Goal: Information Seeking & Learning: Learn about a topic

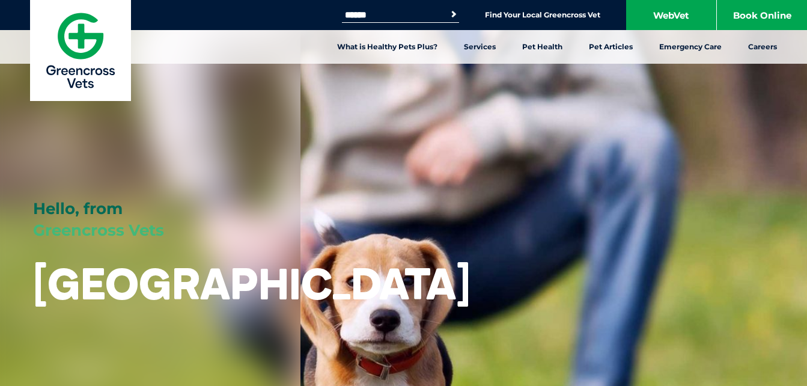
click at [387, 16] on input "Search for:" at bounding box center [393, 15] width 102 height 10
type input "**********"
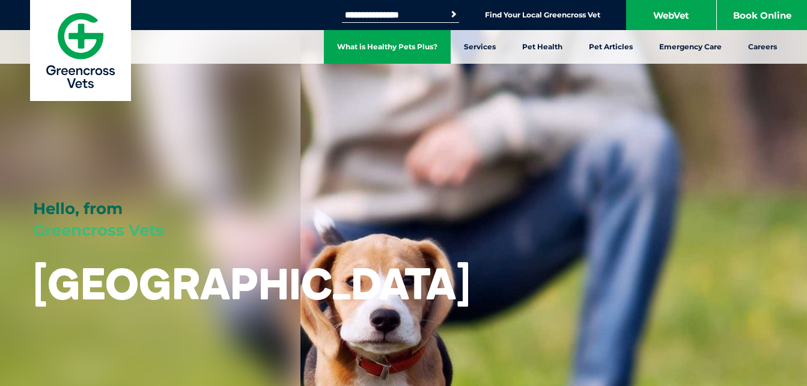
click at [448, 8] on button "Search" at bounding box center [454, 14] width 12 height 12
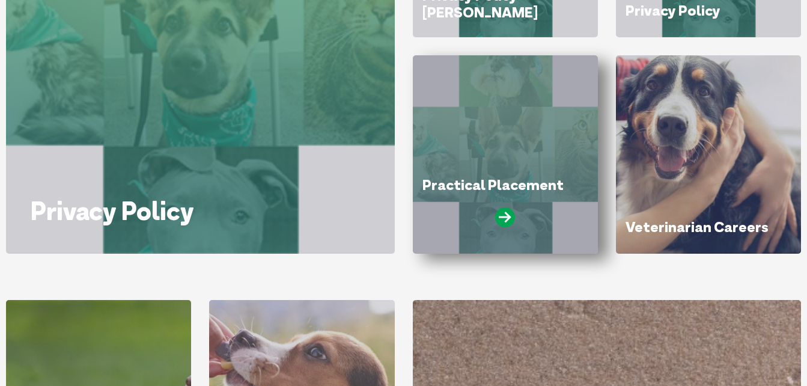
scroll to position [361, 0]
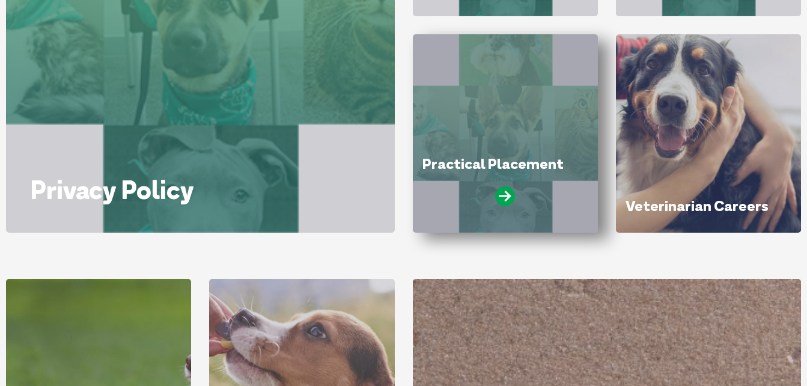
click at [509, 150] on div "Practical Placement" at bounding box center [505, 133] width 185 height 198
click at [506, 194] on icon at bounding box center [505, 196] width 20 height 20
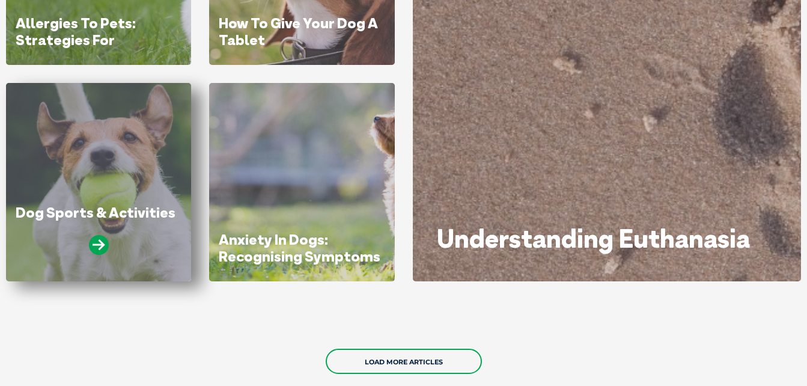
scroll to position [782, 0]
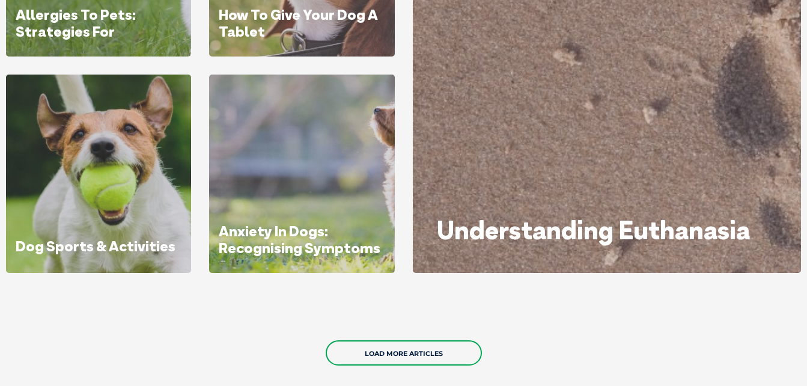
drag, startPoint x: 197, startPoint y: 87, endPoint x: 201, endPoint y: 54, distance: 33.3
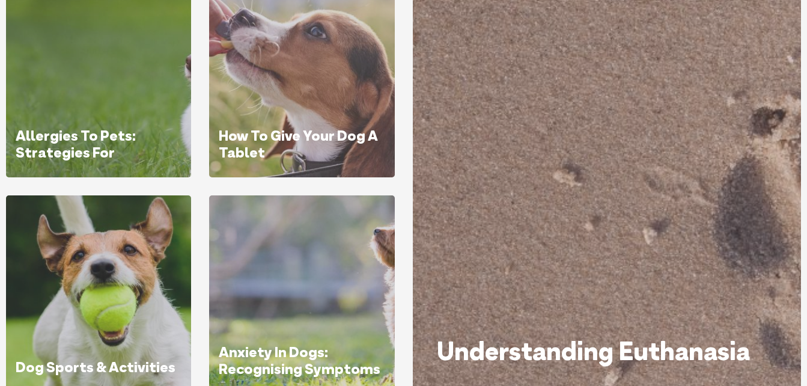
scroll to position [643, 0]
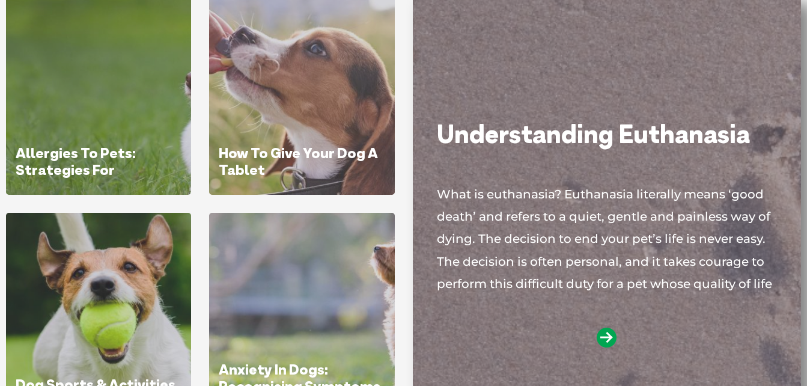
click at [778, 284] on div "Understanding Euthanasia What is euthanasia? Euthanasia literally means ‘good d…" at bounding box center [607, 203] width 389 height 415
click at [600, 340] on icon at bounding box center [607, 338] width 20 height 20
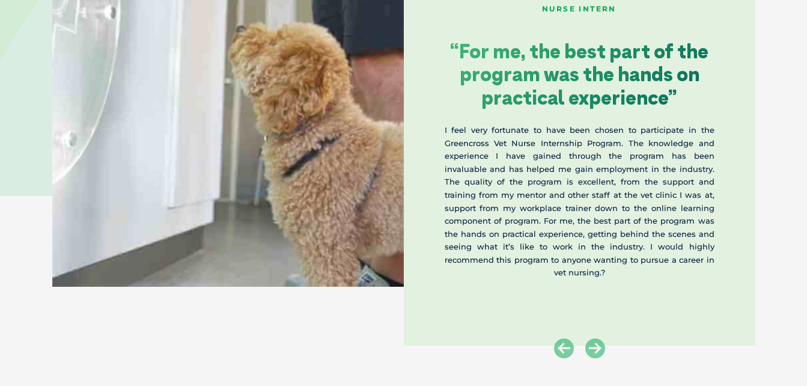
scroll to position [1984, 0]
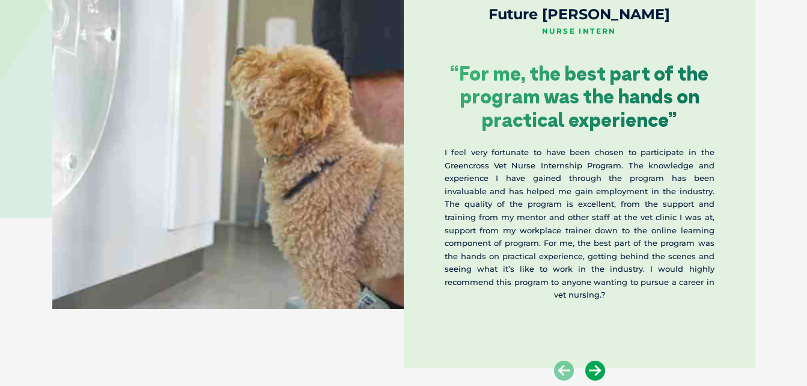
click at [595, 371] on icon at bounding box center [596, 371] width 20 height 20
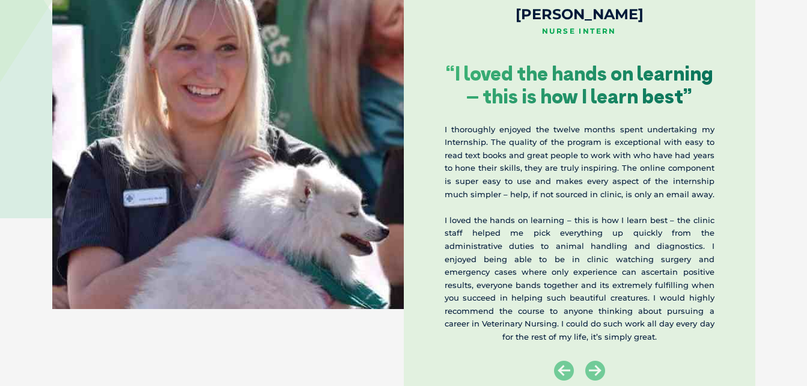
drag, startPoint x: 596, startPoint y: 369, endPoint x: 536, endPoint y: 358, distance: 61.1
click at [536, 358] on div "Kasey Sigmund Nurse Intern “I loved the hands on learning – this is how I learn…" at bounding box center [580, 198] width 352 height 424
click at [593, 366] on icon at bounding box center [596, 371] width 20 height 20
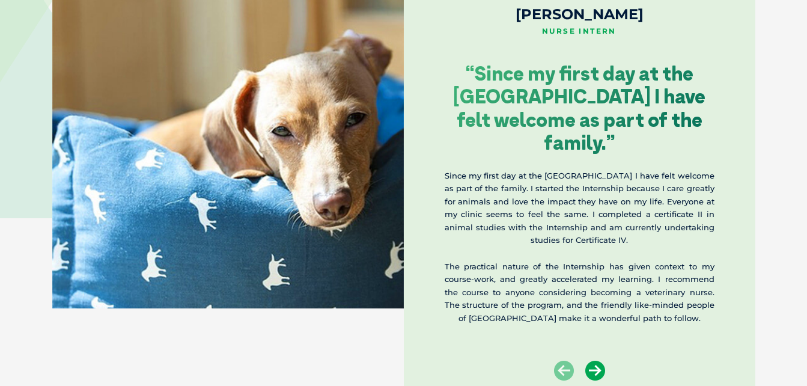
click at [593, 367] on icon at bounding box center [596, 371] width 20 height 20
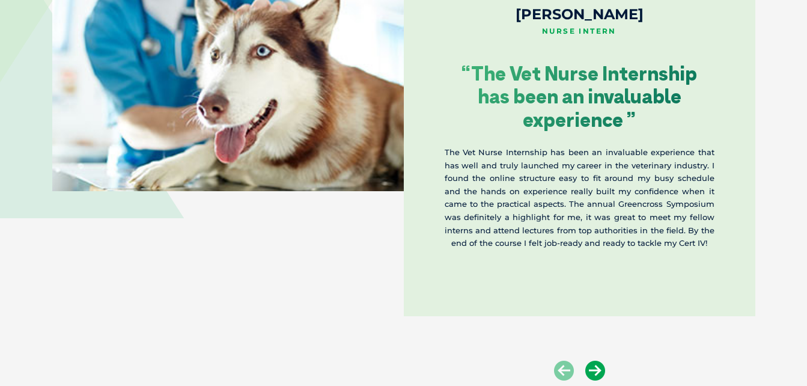
click at [593, 367] on icon at bounding box center [596, 371] width 20 height 20
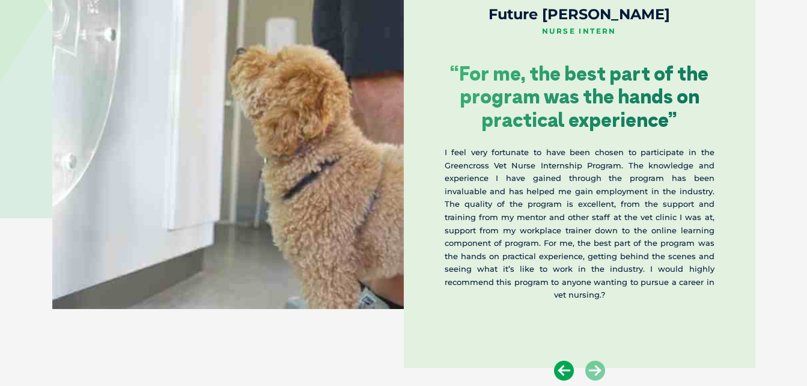
click at [564, 367] on icon at bounding box center [564, 371] width 20 height 20
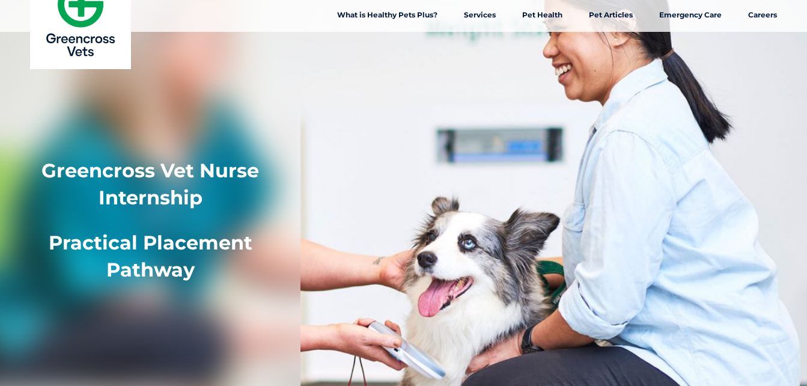
scroll to position [0, 0]
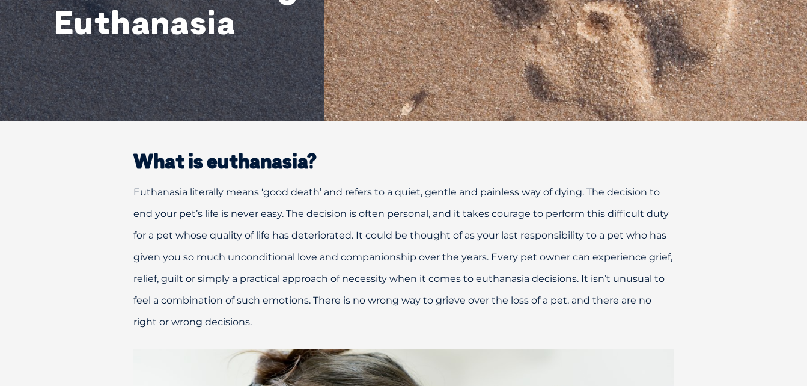
scroll to position [240, 0]
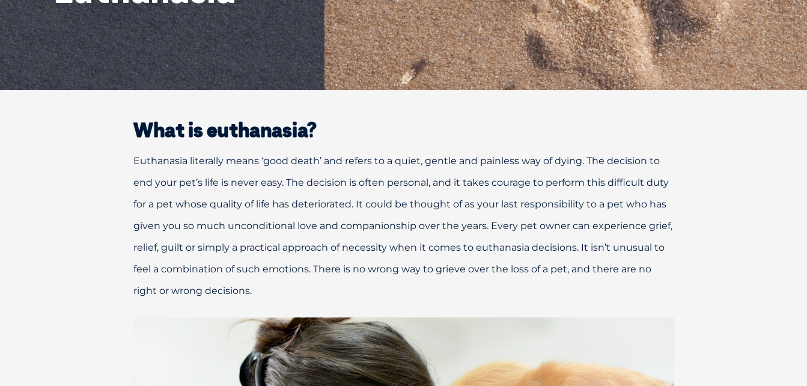
drag, startPoint x: 575, startPoint y: 277, endPoint x: 455, endPoint y: 263, distance: 121.0
click at [455, 263] on span "Euthanasia literally means ‘good death’ and refers to a quiet, gentle and painl…" at bounding box center [402, 225] width 539 height 141
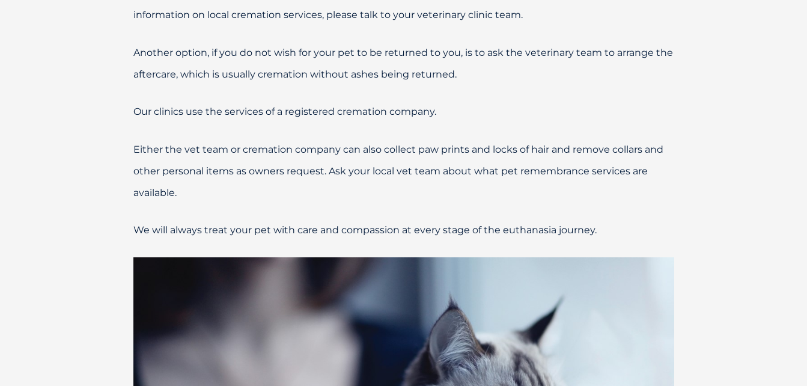
scroll to position [2765, 0]
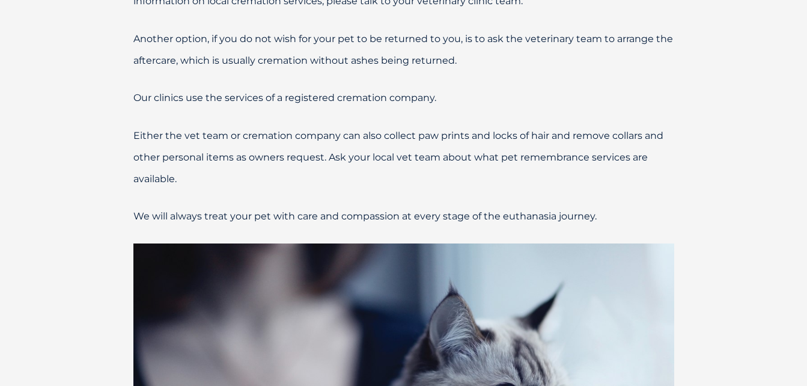
drag, startPoint x: 783, startPoint y: 159, endPoint x: 553, endPoint y: 157, distance: 229.7
click at [553, 157] on p "Either the vet team or cremation company can also collect paw prints and locks …" at bounding box center [403, 157] width 625 height 65
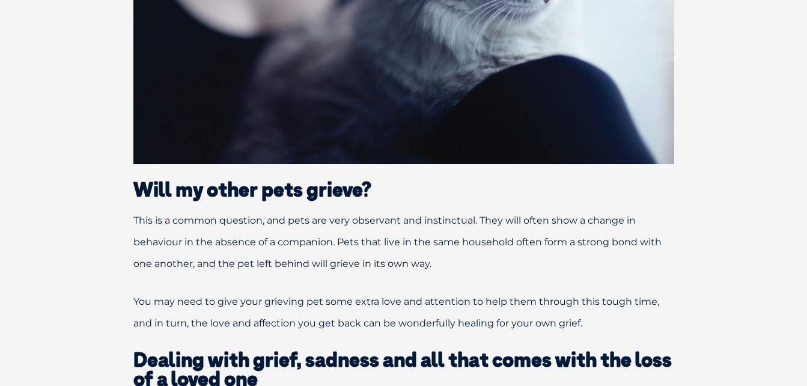
scroll to position [3246, 0]
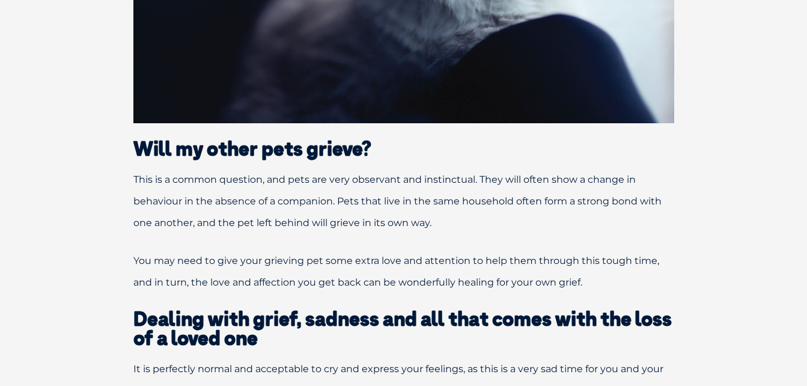
drag, startPoint x: 679, startPoint y: 142, endPoint x: 316, endPoint y: 139, distance: 363.1
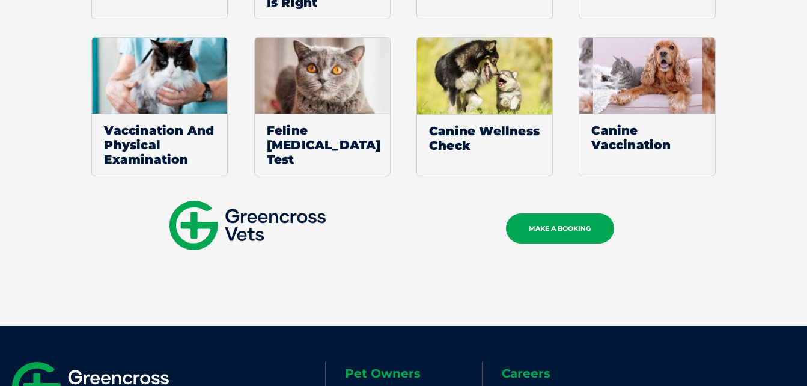
scroll to position [4930, 0]
